Goal: Task Accomplishment & Management: Use online tool/utility

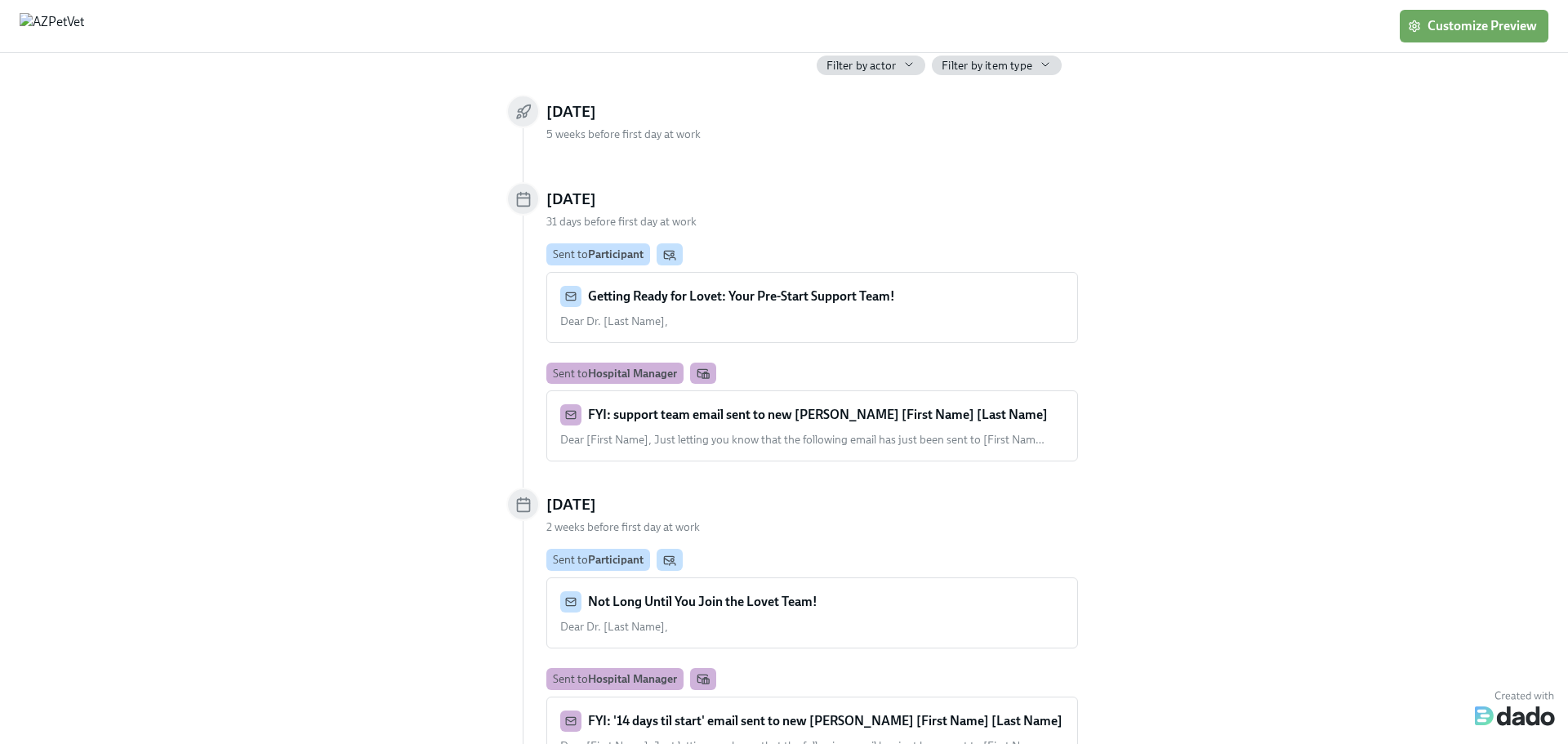
scroll to position [82, 0]
click at [793, 416] on strong "FYI: support team email sent to new [PERSON_NAME] [First Name] [Last Name]" at bounding box center [817, 413] width 460 height 15
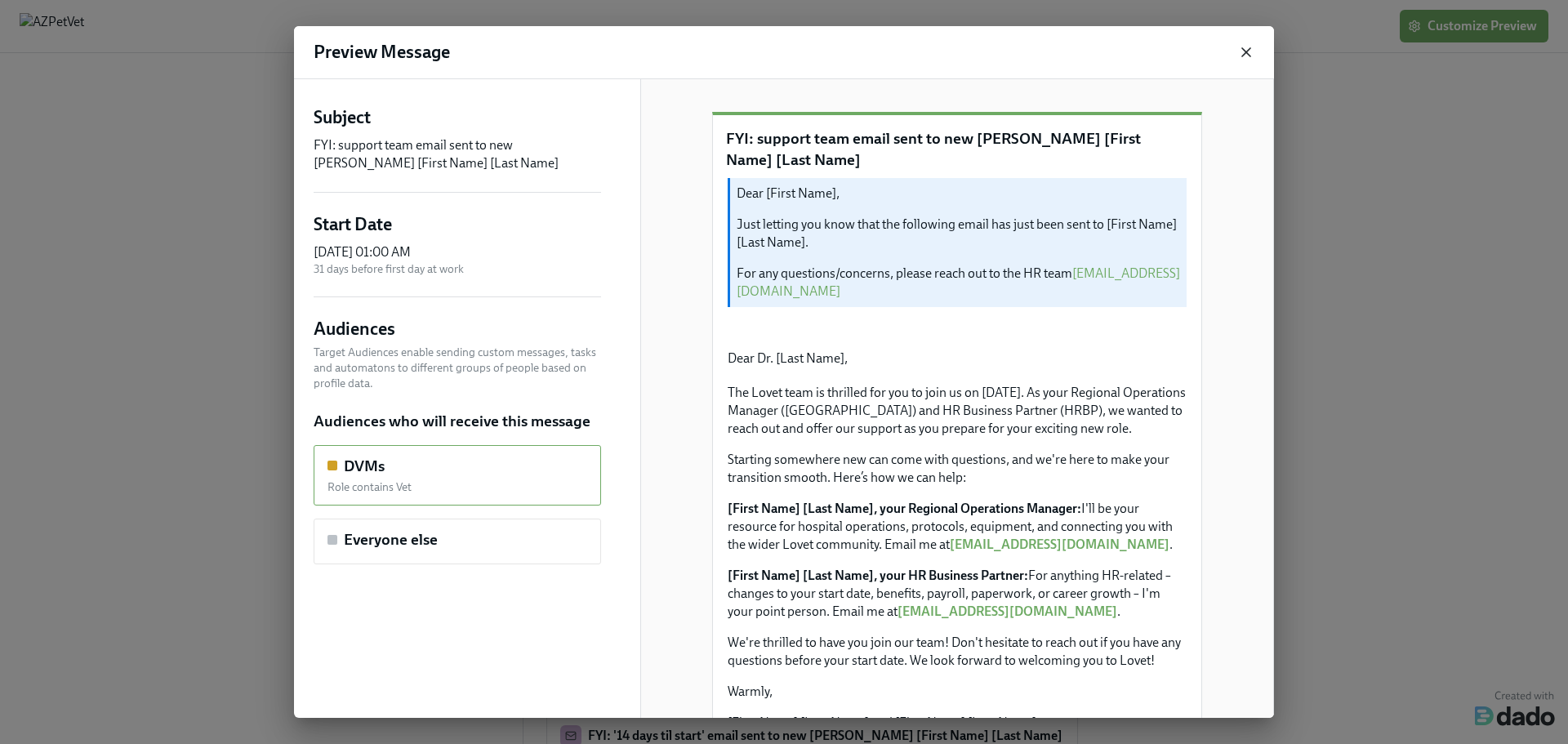
click at [1245, 52] on icon "button" at bounding box center [1246, 52] width 16 height 16
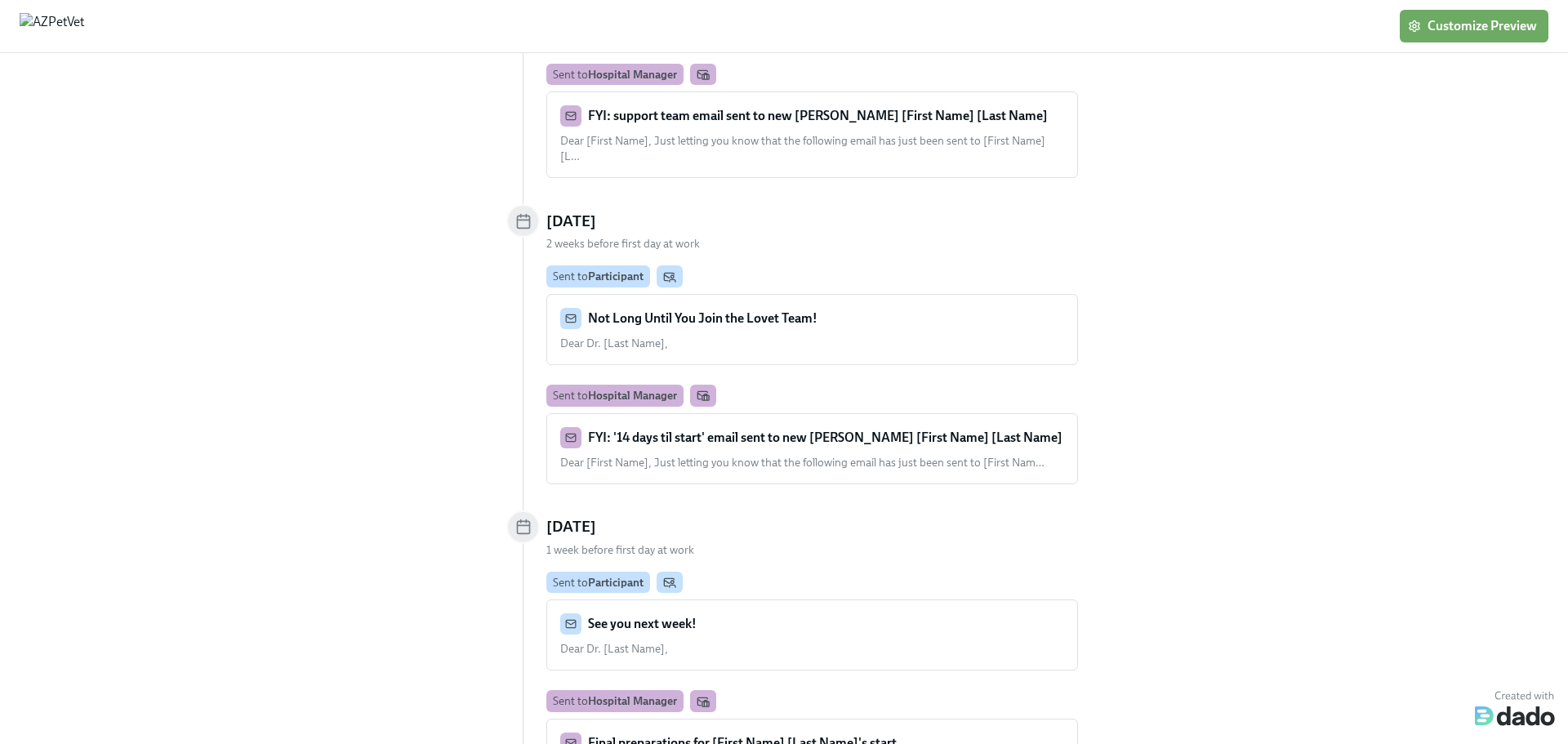
scroll to position [408, 0]
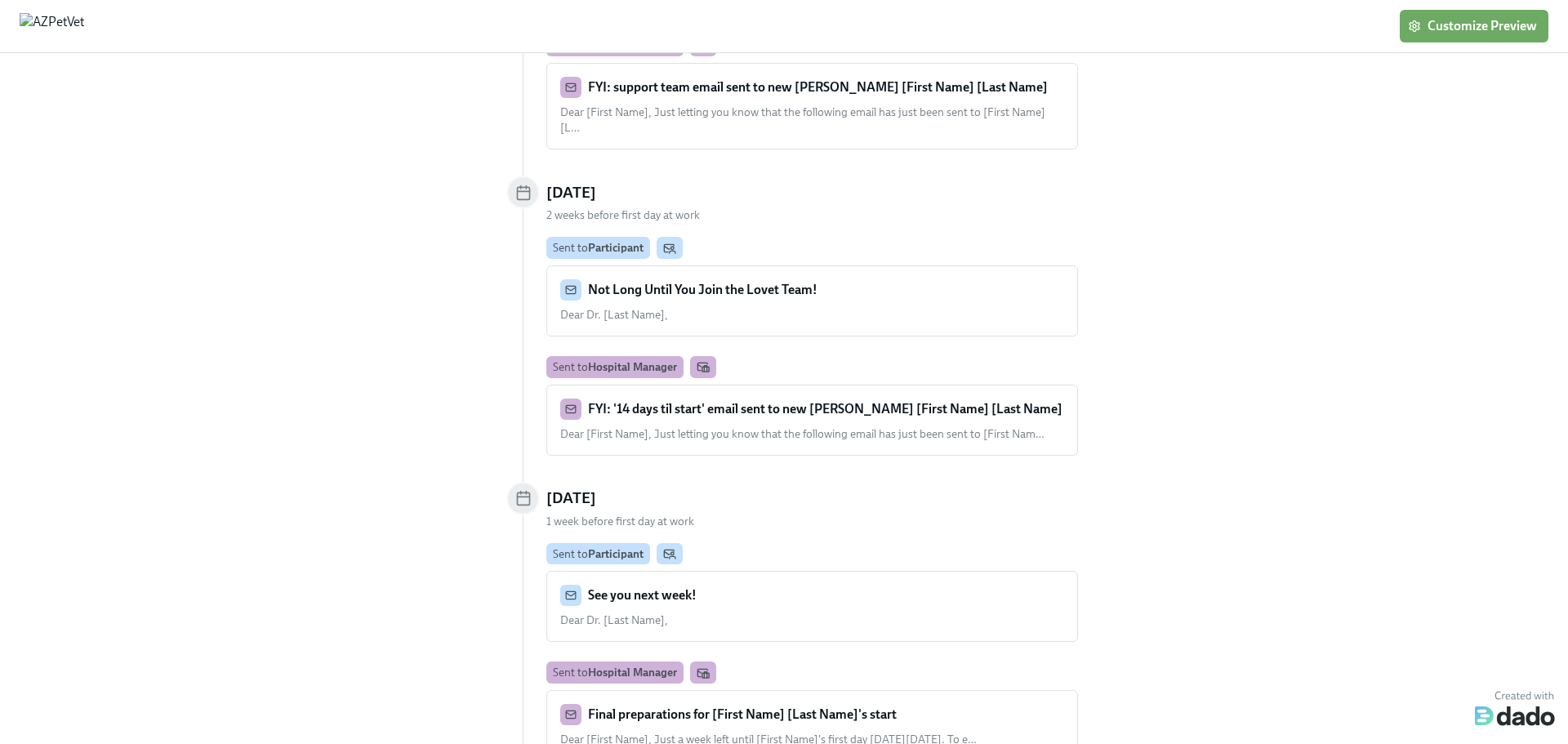
click at [757, 281] on strong "Not Long Until You Join the Lovet Team!" at bounding box center [702, 289] width 229 height 15
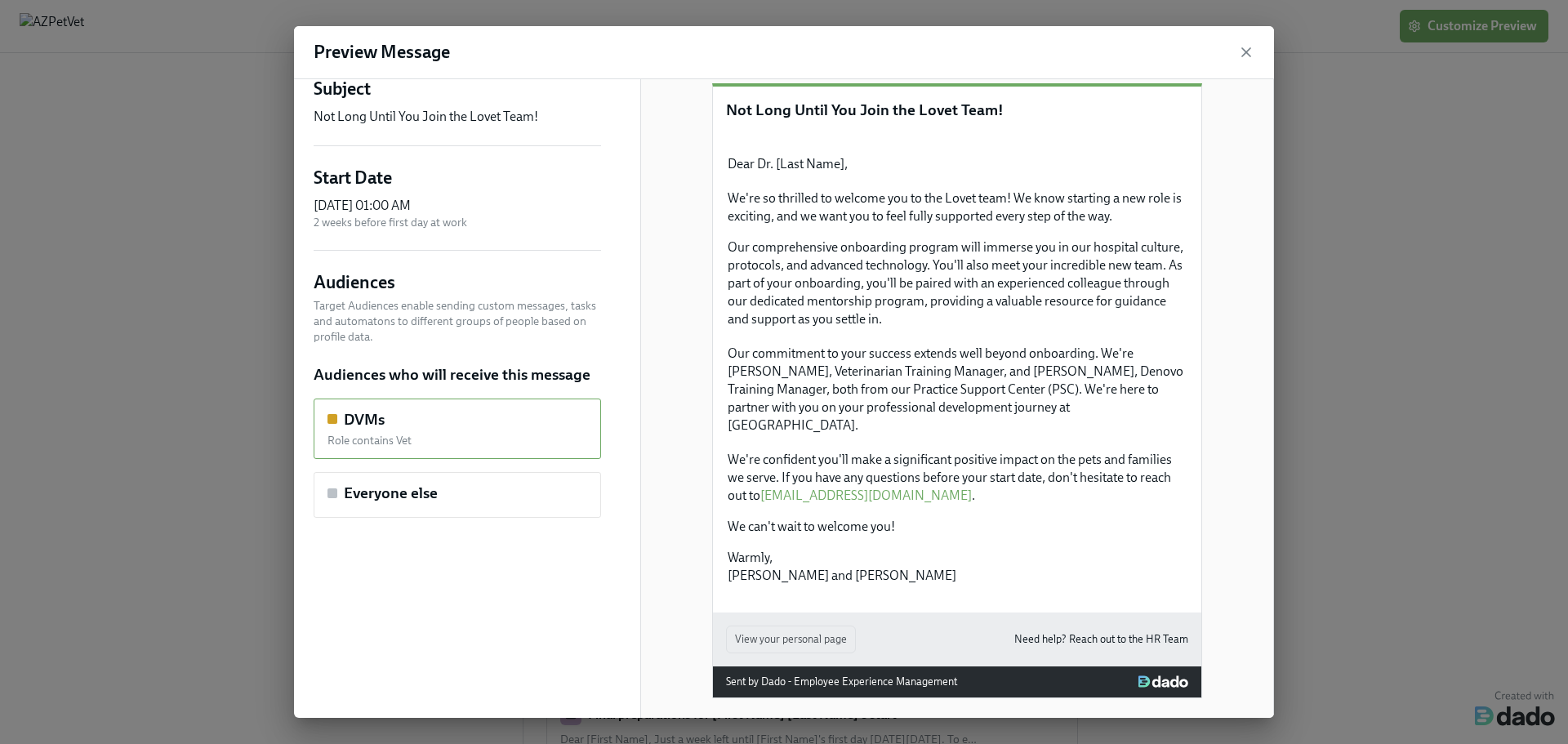
scroll to position [327, 0]
click at [1241, 47] on icon "button" at bounding box center [1246, 52] width 16 height 16
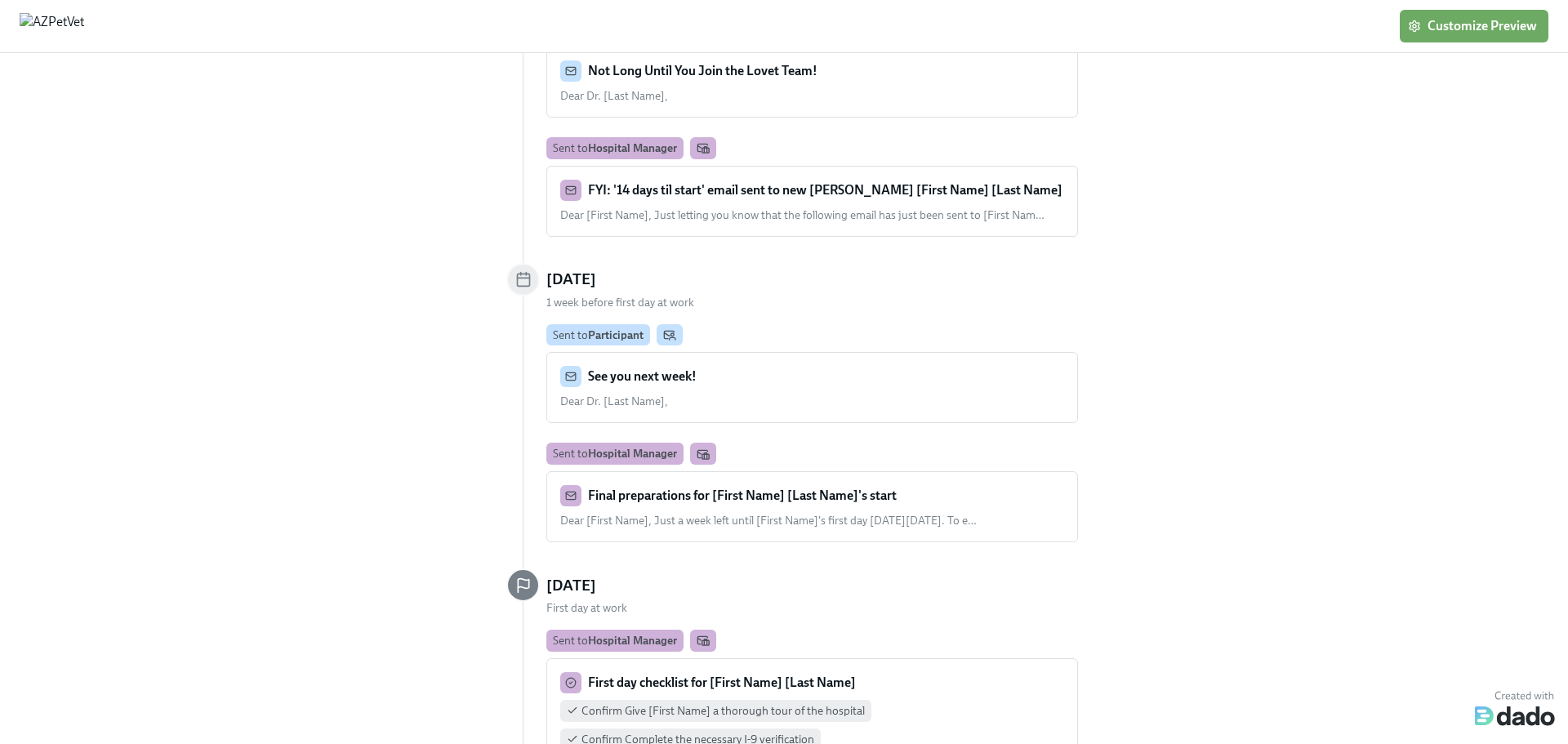
scroll to position [653, 0]
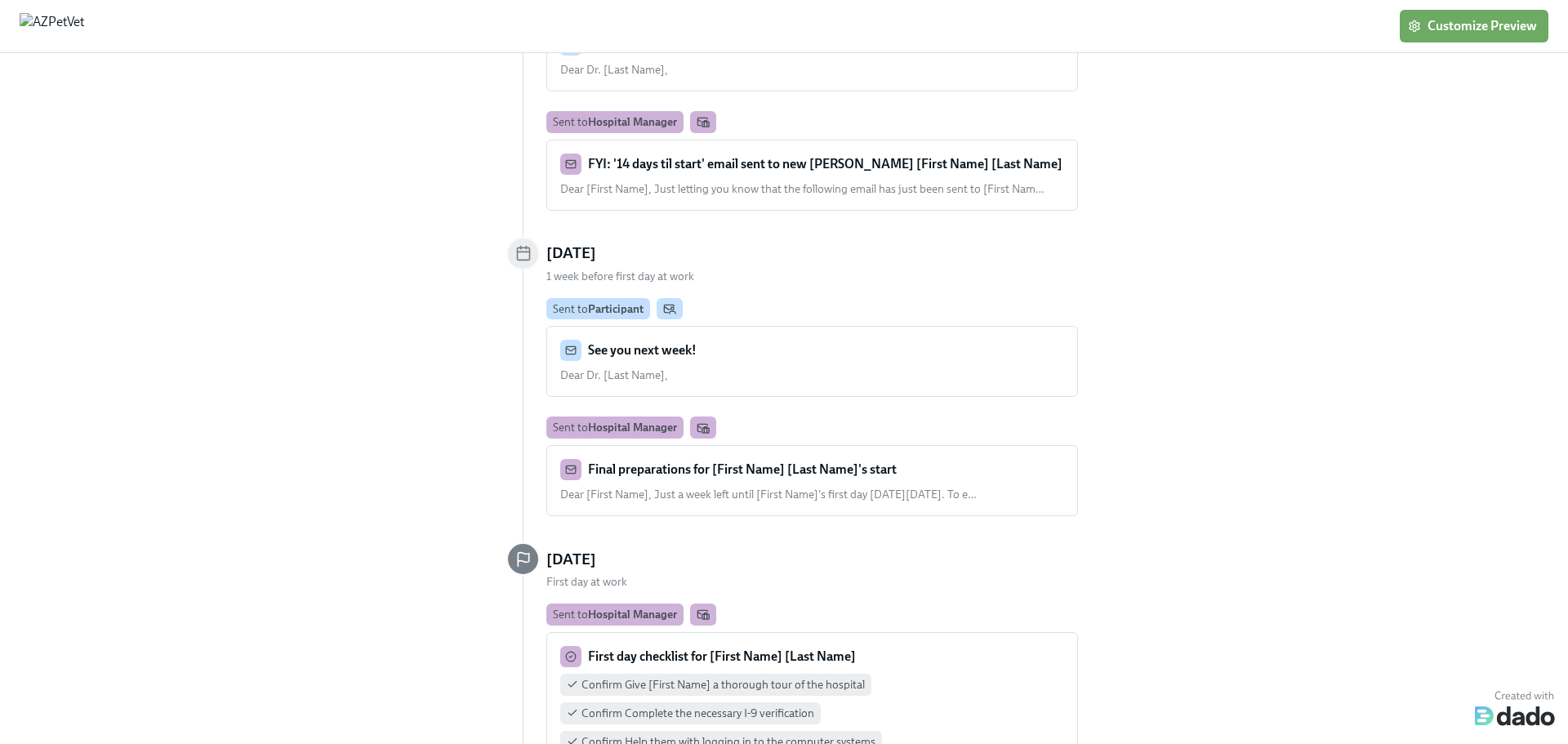
click at [664, 342] on strong "See you next week!" at bounding box center [642, 350] width 109 height 15
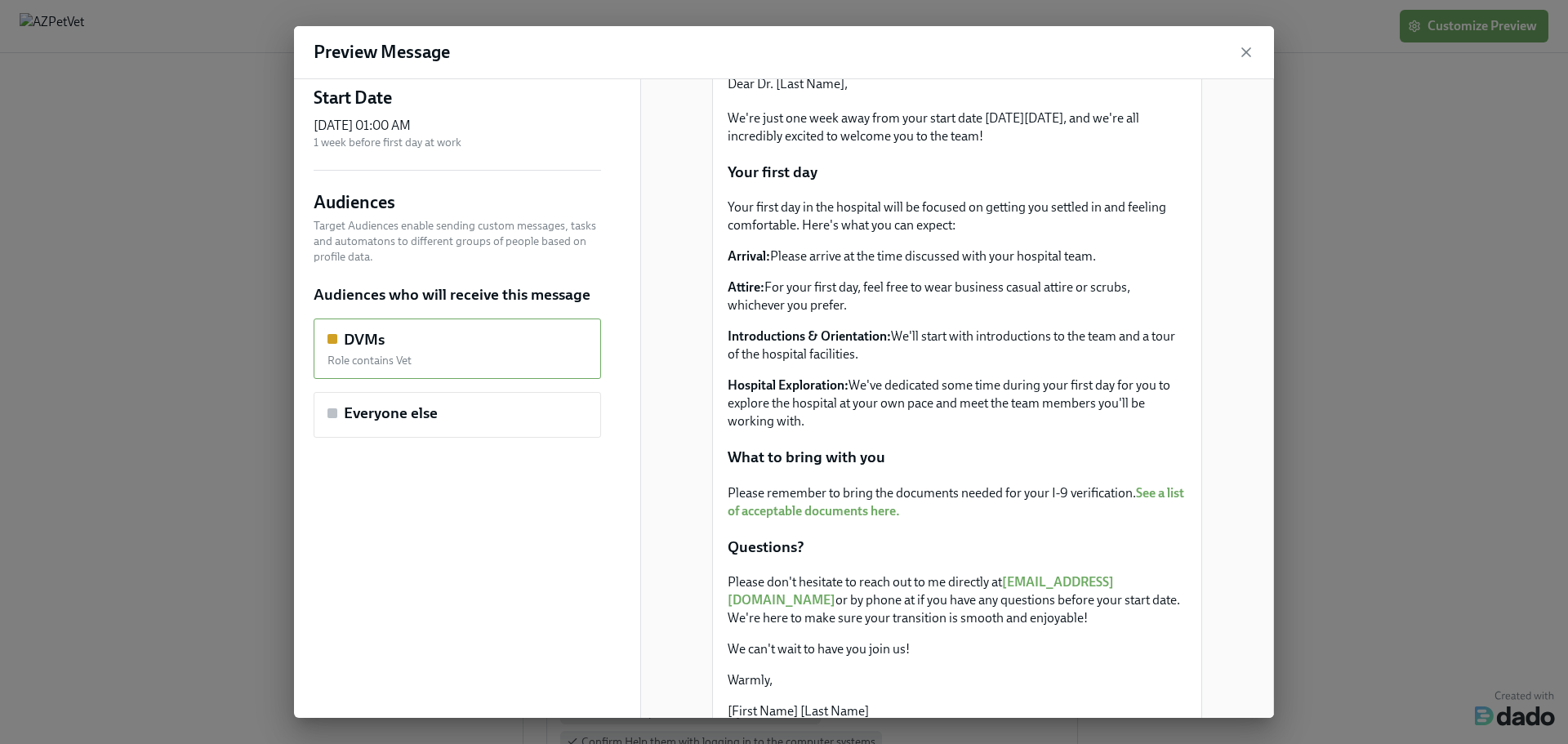
scroll to position [0, 0]
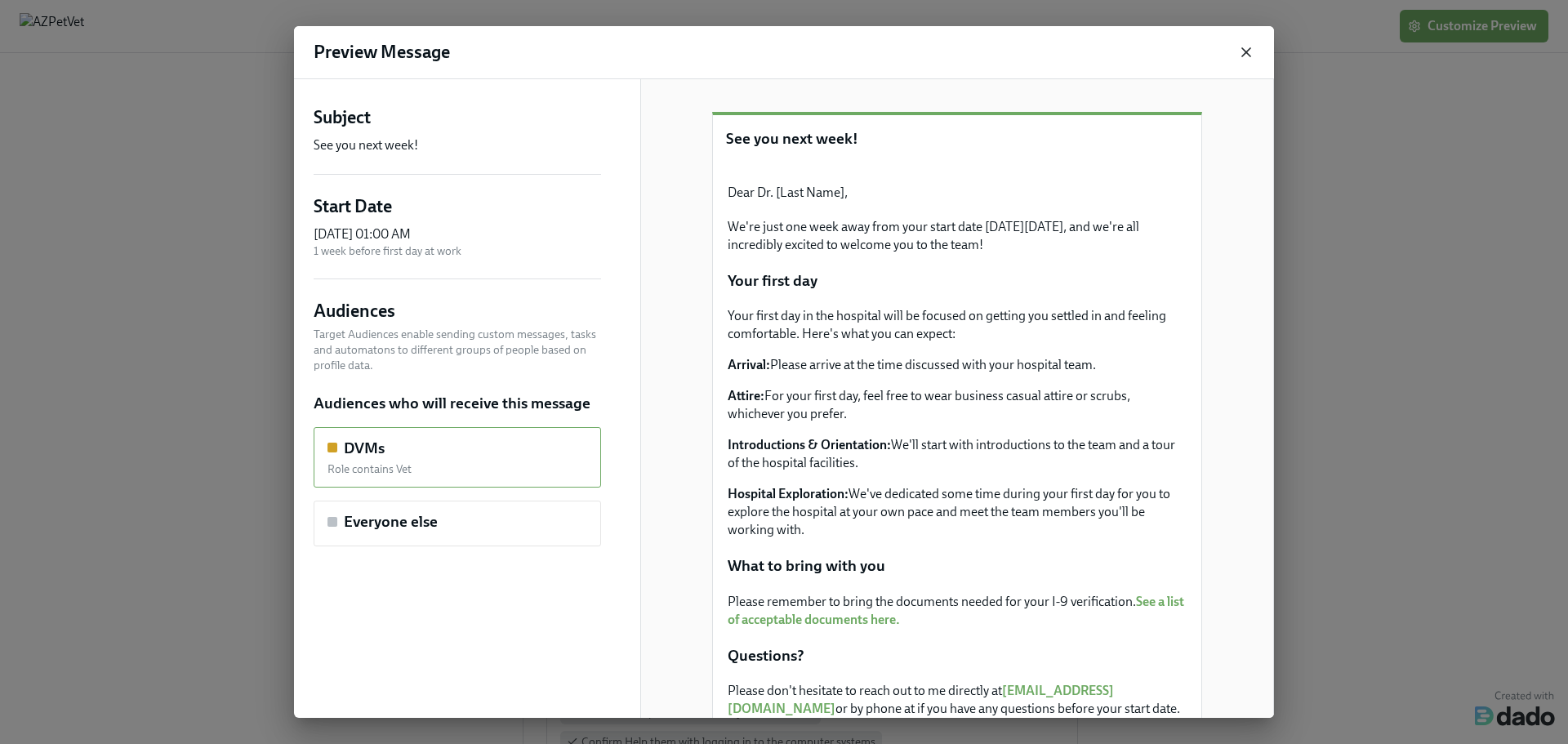
click at [1253, 54] on icon "button" at bounding box center [1246, 52] width 16 height 16
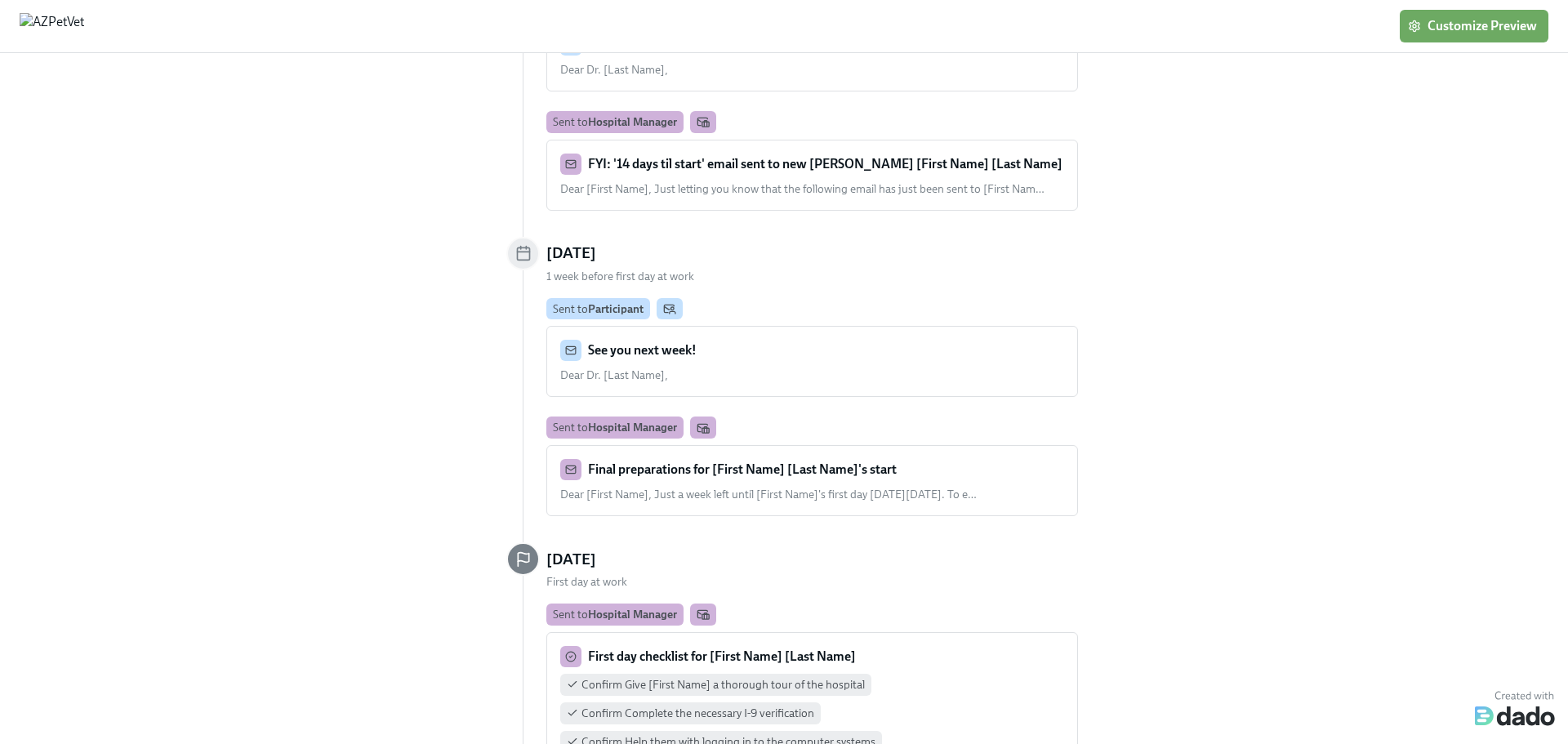
click at [629, 342] on strong "See you next week!" at bounding box center [642, 350] width 109 height 15
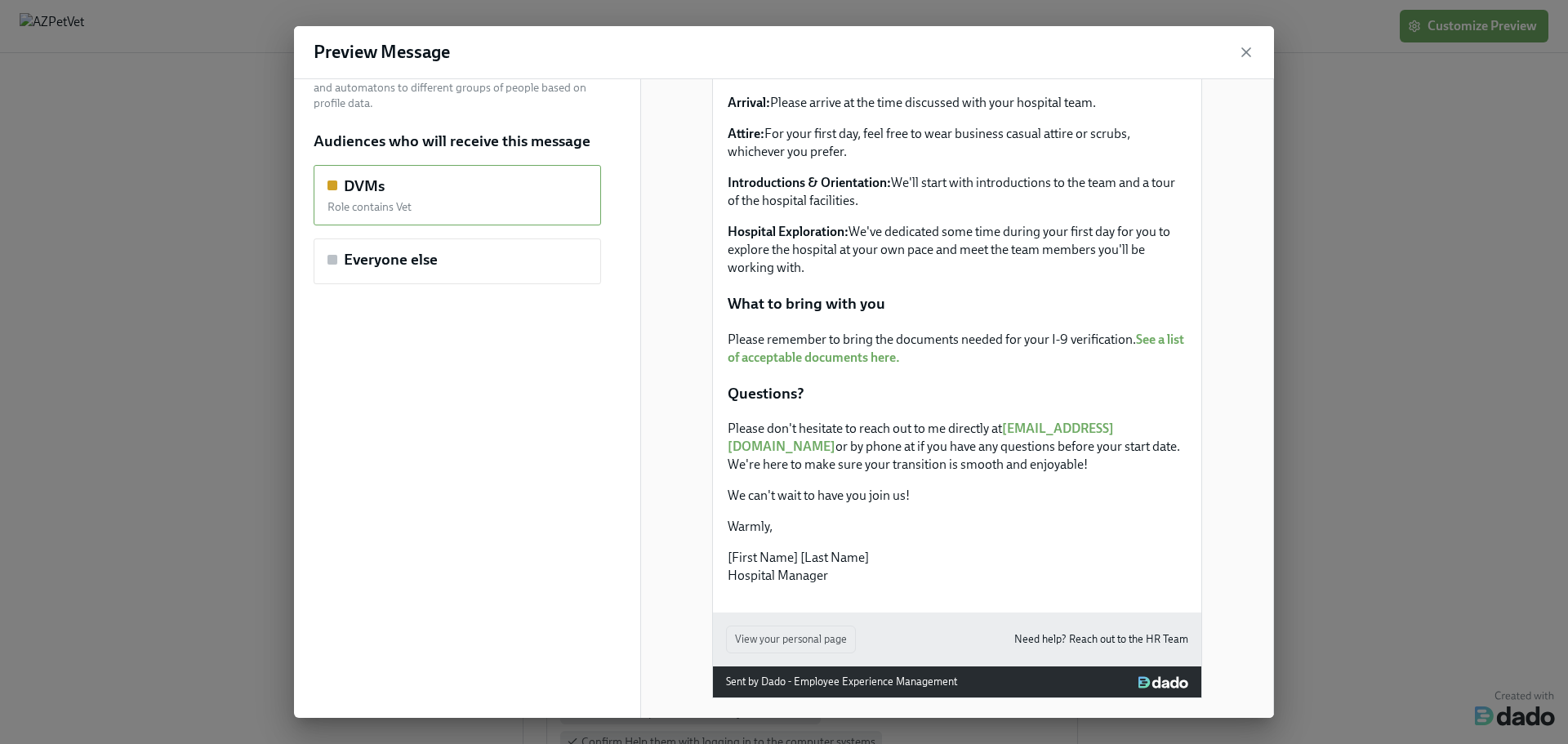
scroll to position [572, 0]
click at [1255, 45] on div "Preview Message" at bounding box center [784, 53] width 980 height 53
click at [1248, 48] on icon "button" at bounding box center [1246, 52] width 16 height 16
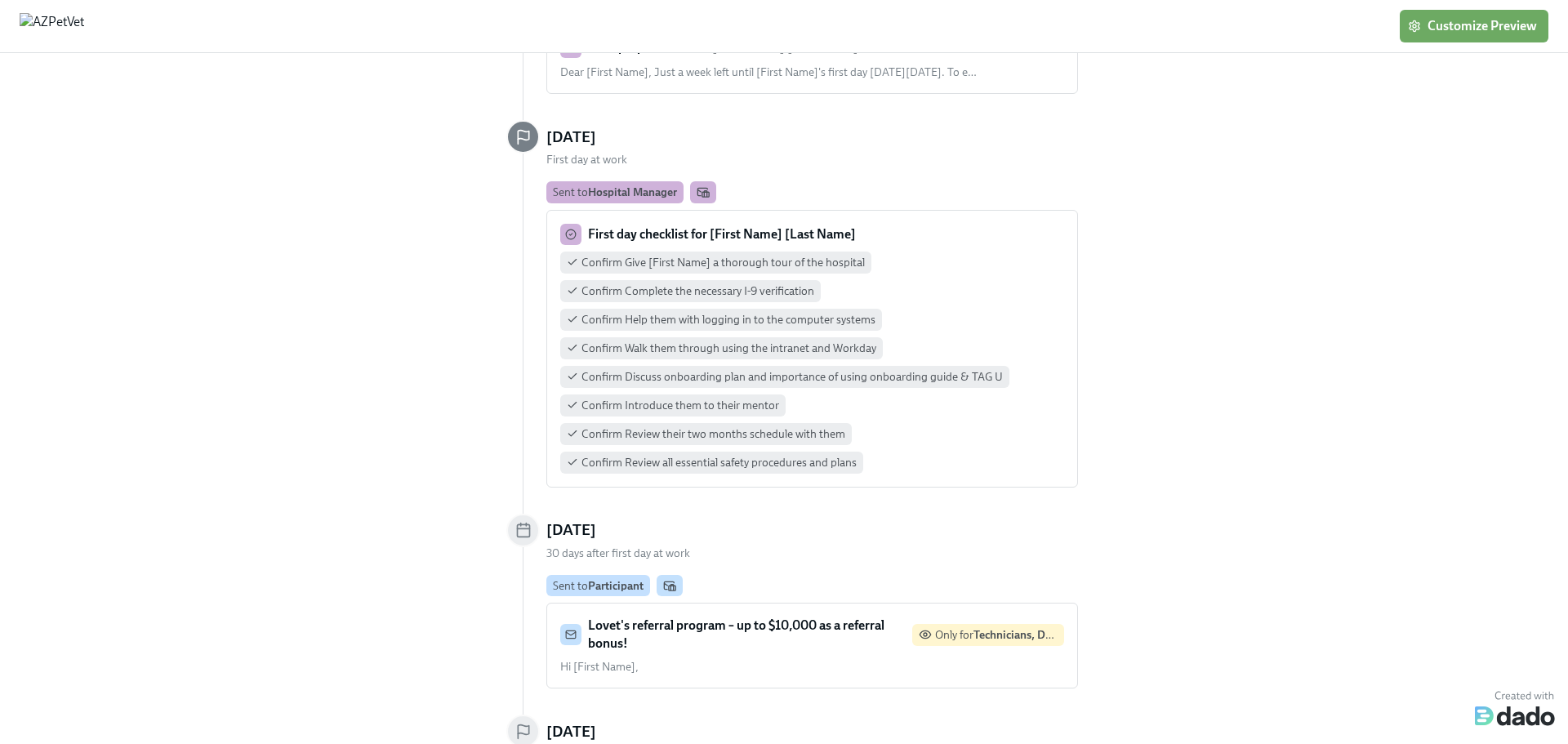
scroll to position [977, 0]
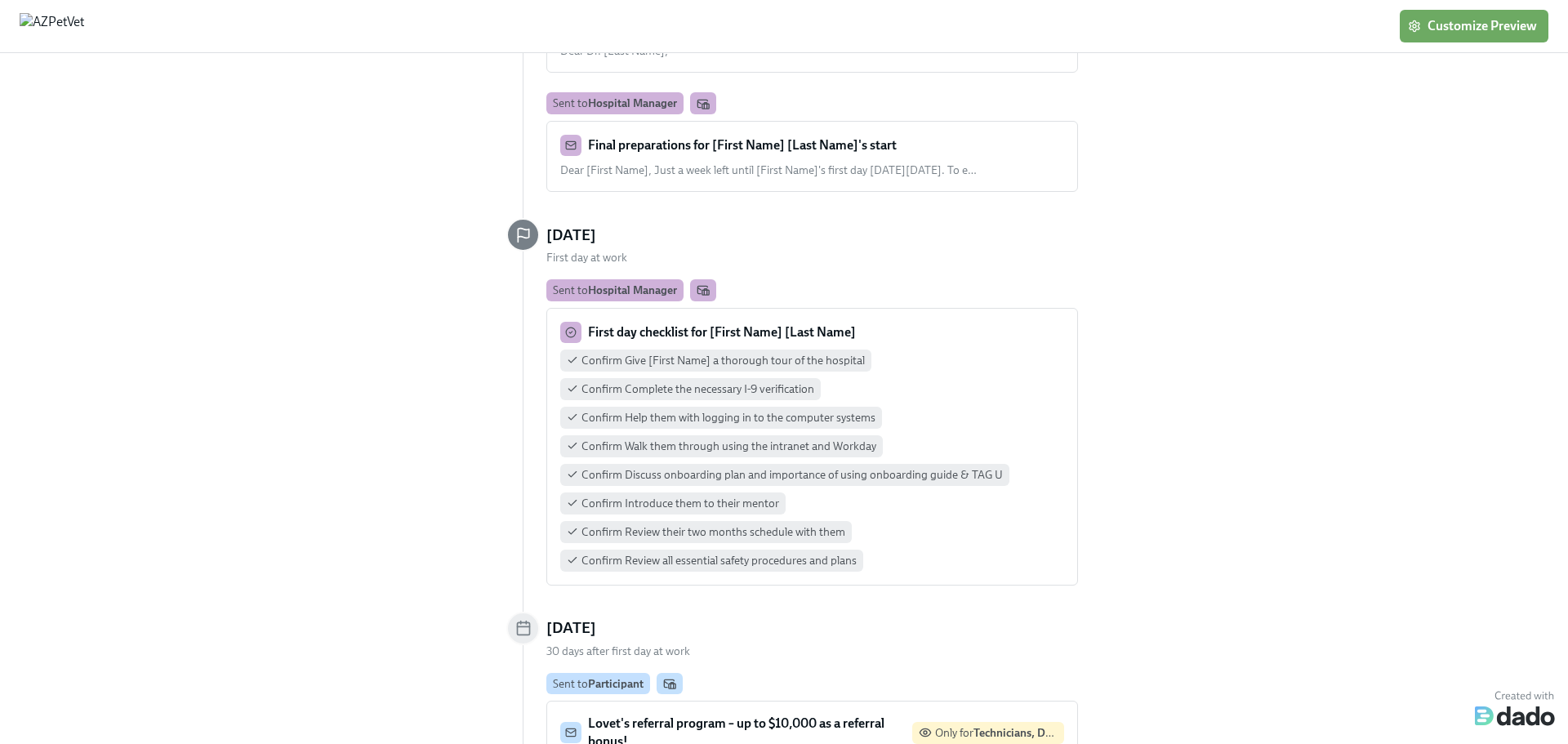
click at [693, 324] on strong "First day checklist for [First Name] [Last Name]" at bounding box center [721, 332] width 268 height 15
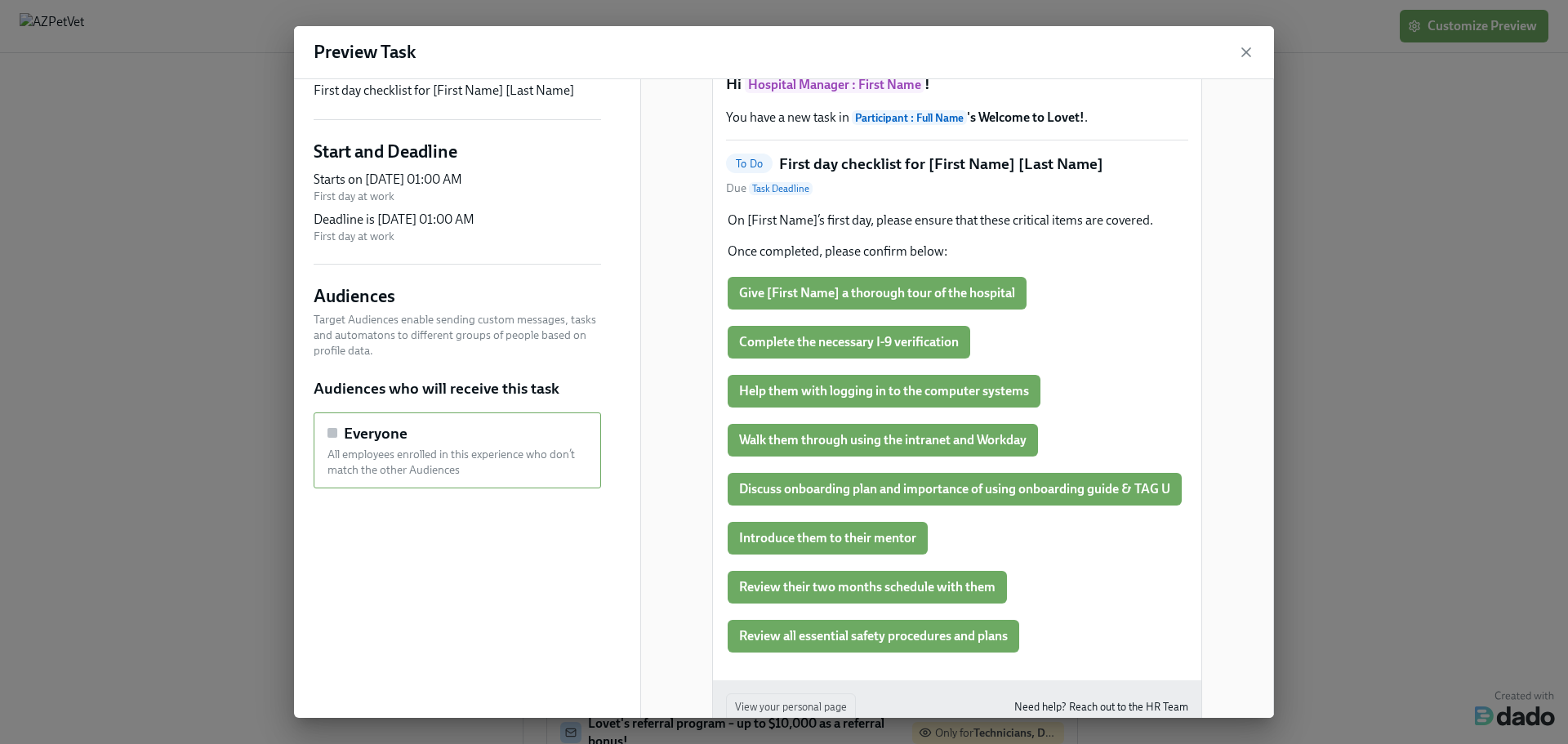
scroll to position [82, 0]
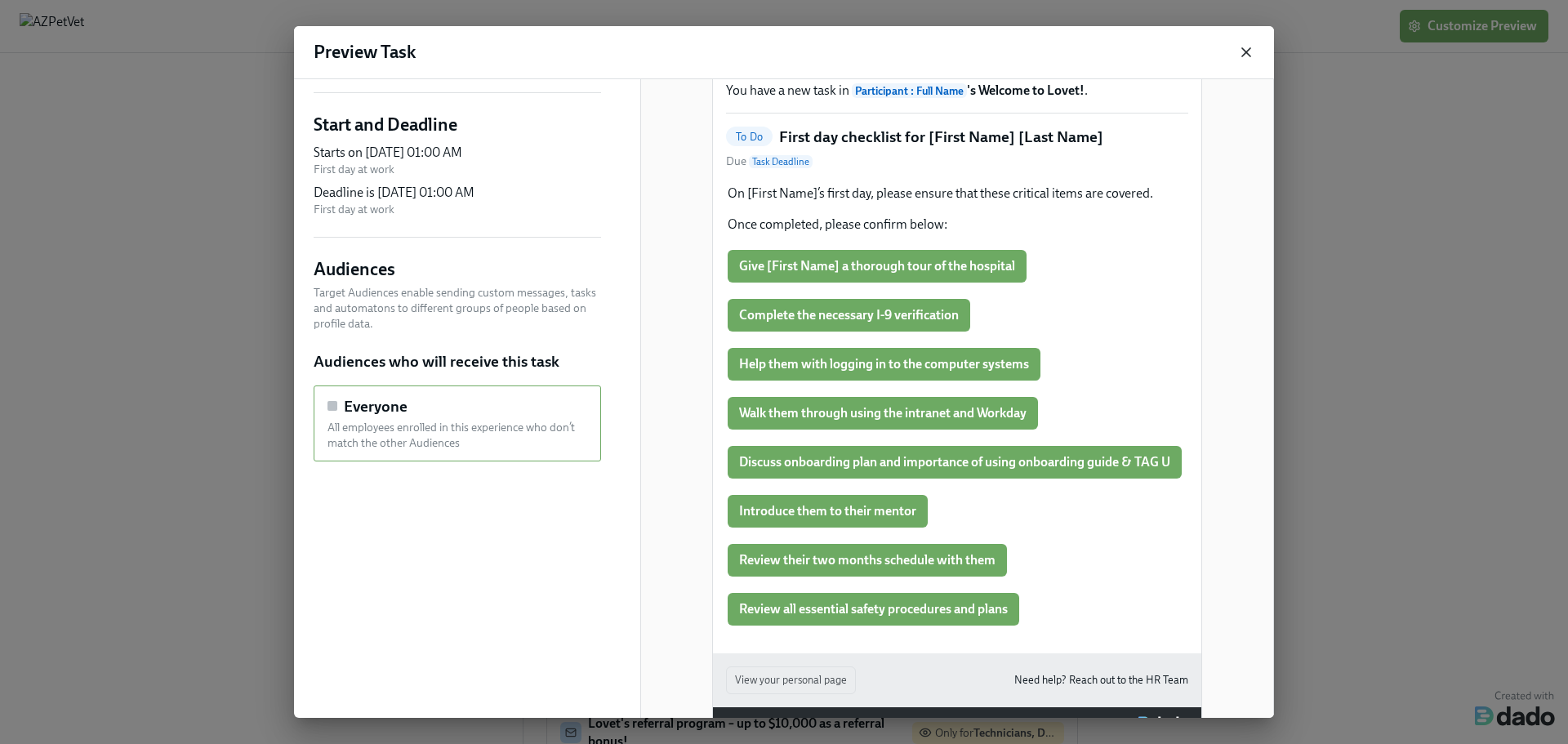
click at [1246, 57] on icon "button" at bounding box center [1246, 52] width 16 height 16
